Goal: Information Seeking & Learning: Learn about a topic

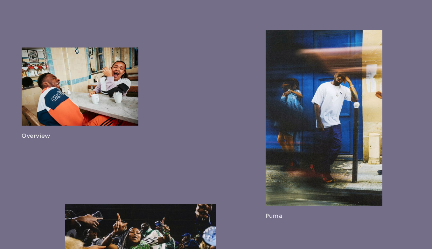
scroll to position [362, 0]
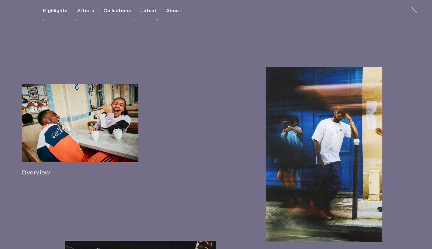
click at [60, 129] on link at bounding box center [80, 130] width 117 height 92
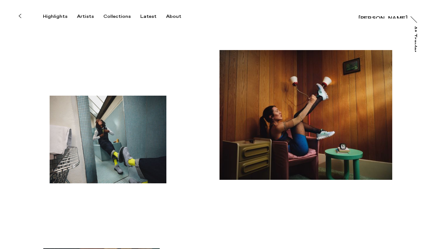
click at [387, 16] on div "[PERSON_NAME]" at bounding box center [383, 14] width 49 height 5
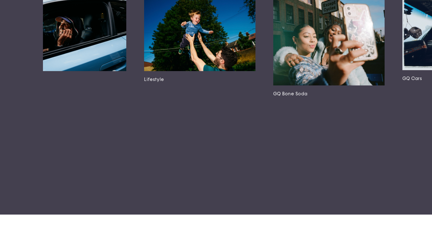
scroll to position [0, 430]
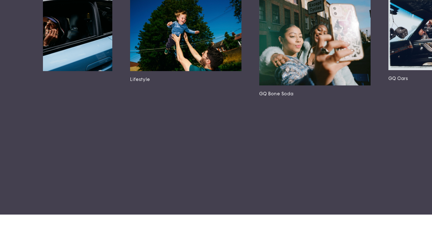
click at [163, 71] on img at bounding box center [185, 34] width 111 height 74
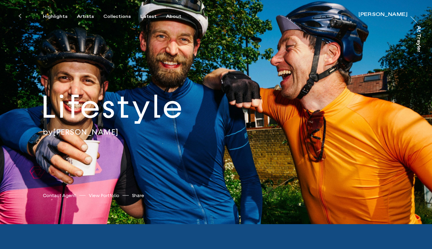
click at [379, 13] on div "[PERSON_NAME]" at bounding box center [383, 14] width 49 height 5
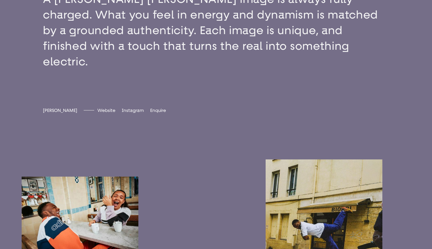
scroll to position [340, 0]
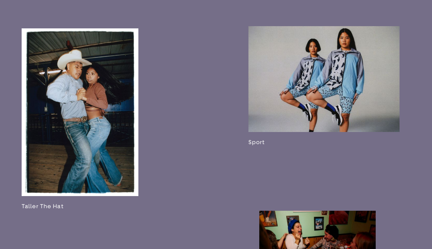
scroll to position [795, 0]
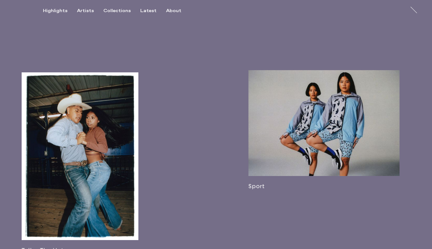
scroll to position [449, 0]
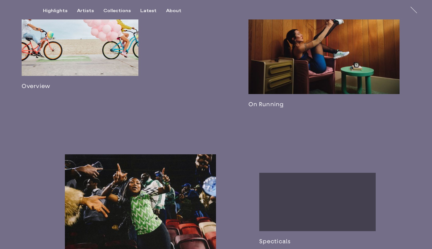
click at [334, 189] on link at bounding box center [317, 208] width 117 height 72
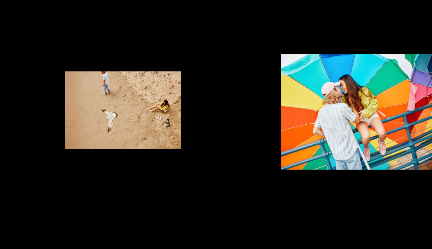
scroll to position [676, 0]
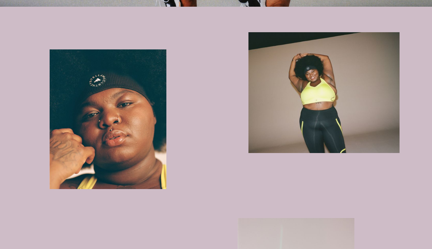
scroll to position [206, 0]
